Goal: Transaction & Acquisition: Download file/media

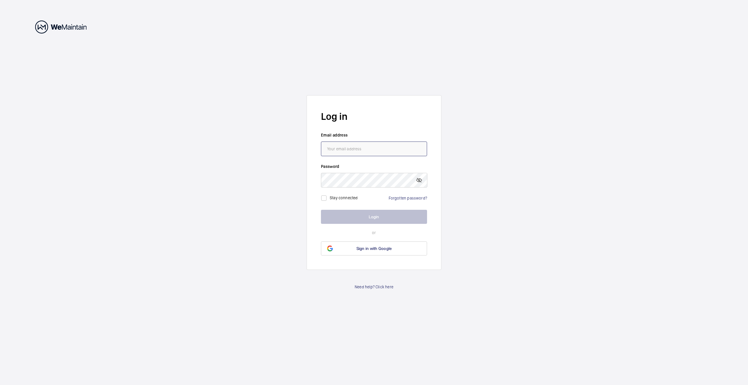
drag, startPoint x: 0, startPoint y: 0, endPoint x: 378, endPoint y: 149, distance: 406.4
click at [378, 149] on input "email" at bounding box center [374, 149] width 106 height 15
type input "[EMAIL_ADDRESS][DOMAIN_NAME]"
click at [321, 210] on button "Login" at bounding box center [374, 217] width 106 height 14
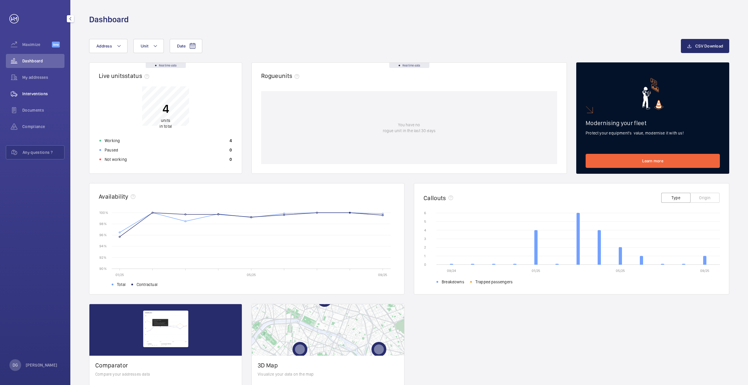
click at [31, 93] on span "Interventions" at bounding box center [43, 94] width 42 height 6
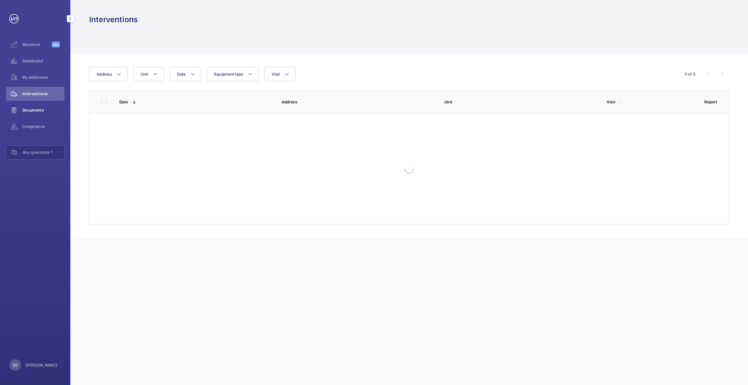
click at [26, 113] on div "Documents" at bounding box center [35, 110] width 59 height 14
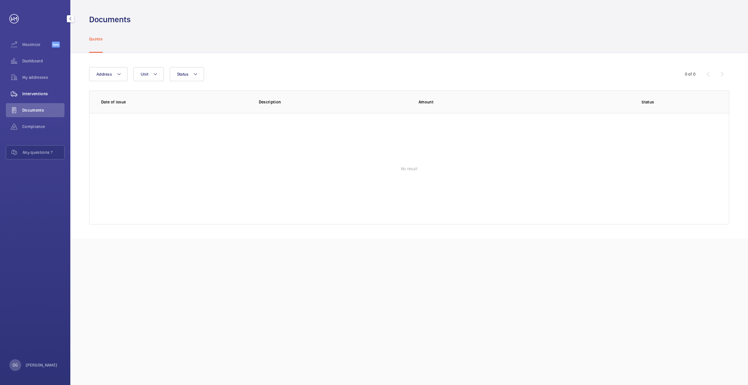
click at [31, 97] on div "Interventions" at bounding box center [35, 94] width 59 height 14
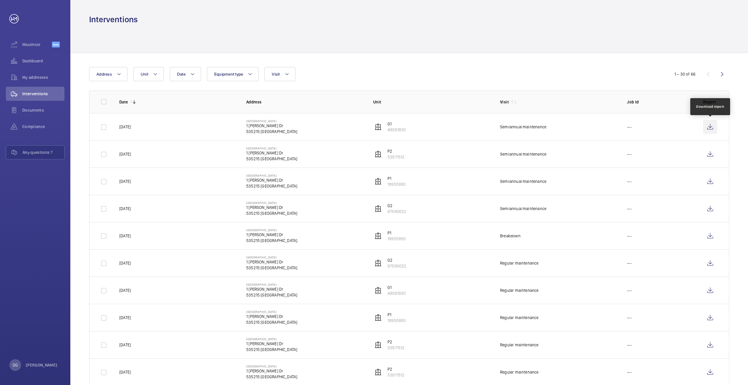
click at [711, 127] on wm-front-icon-button at bounding box center [710, 127] width 14 height 14
click at [714, 152] on wm-front-icon-button at bounding box center [710, 154] width 14 height 14
click at [714, 178] on wm-front-icon-button at bounding box center [710, 181] width 14 height 14
click at [710, 209] on wm-front-icon-button at bounding box center [710, 209] width 14 height 14
